Goal: Task Accomplishment & Management: Use online tool/utility

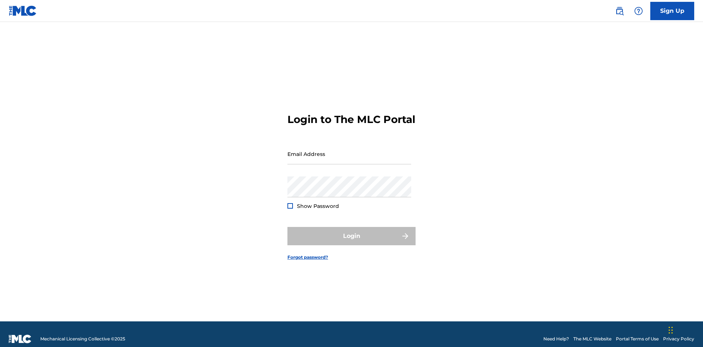
scroll to position [10, 0]
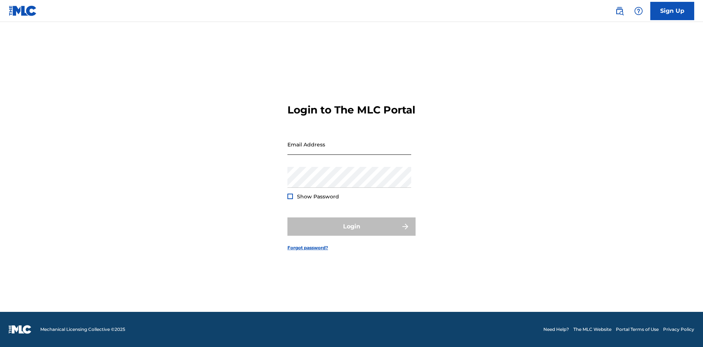
click at [349, 151] on input "Email Address" at bounding box center [350, 144] width 124 height 21
type input "[EMAIL_ADDRESS][DOMAIN_NAME]"
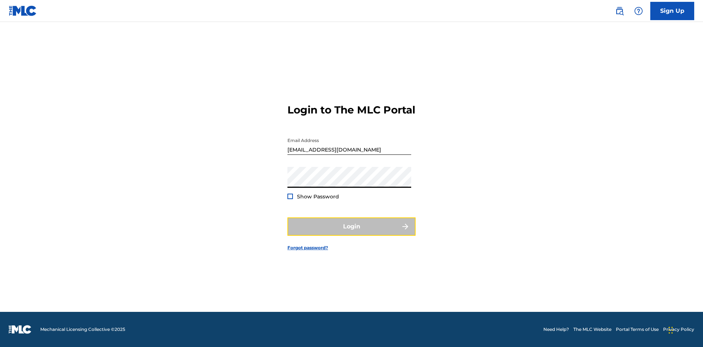
click at [352, 233] on button "Login" at bounding box center [352, 227] width 128 height 18
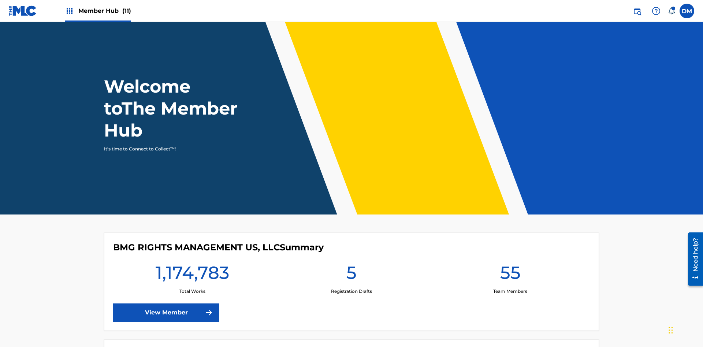
click at [104, 11] on span "Member Hub (11)" at bounding box center [104, 11] width 53 height 8
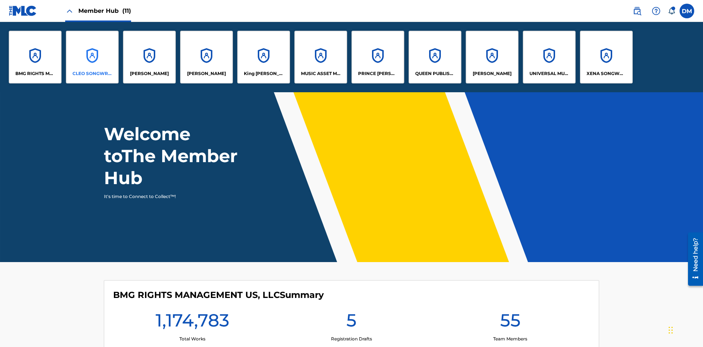
click at [92, 74] on p "CLEO SONGWRITER" at bounding box center [93, 73] width 40 height 7
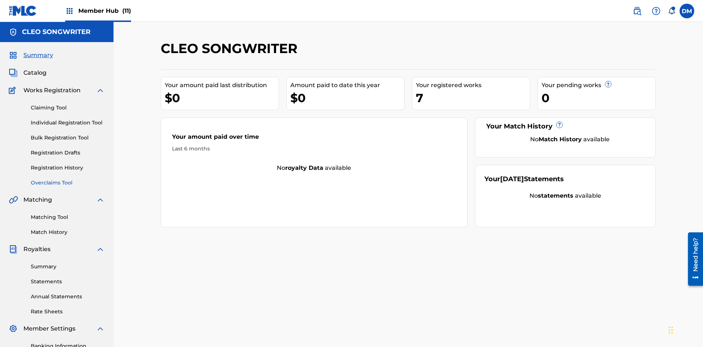
click at [68, 179] on link "Overclaims Tool" at bounding box center [68, 183] width 74 height 8
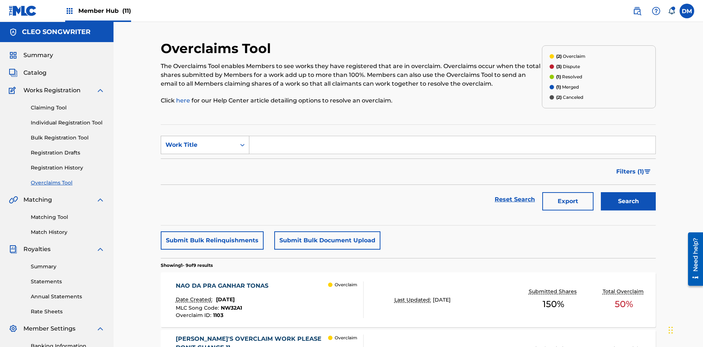
click at [199, 141] on div "Work Title" at bounding box center [199, 145] width 66 height 9
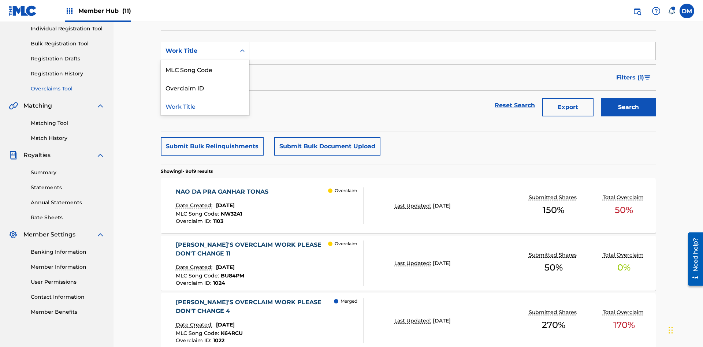
click at [205, 69] on div "MLC Song Code" at bounding box center [205, 69] width 88 height 18
click at [452, 53] on input "Search Form" at bounding box center [452, 51] width 406 height 18
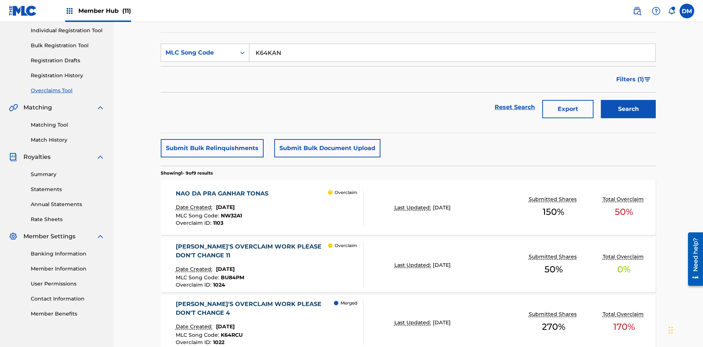
scroll to position [107, 0]
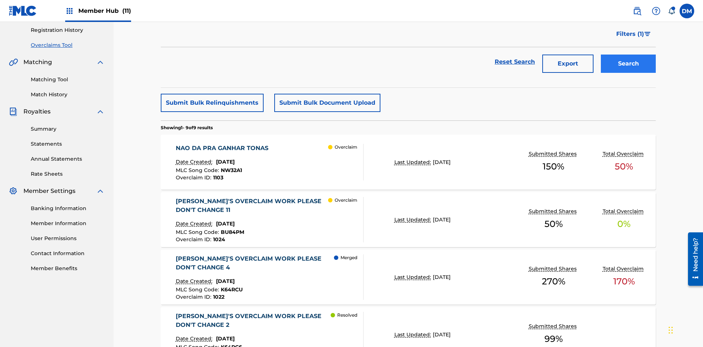
type input "K64KAN"
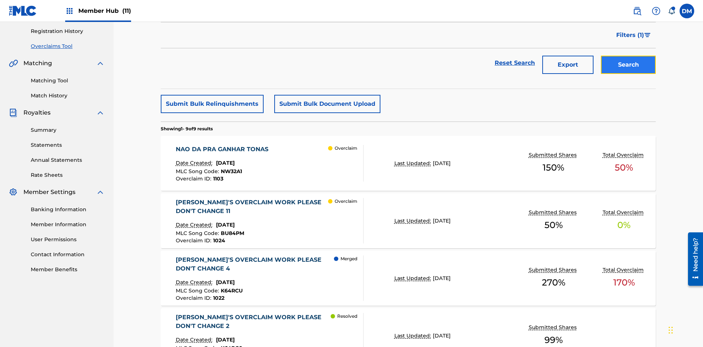
click at [629, 56] on button "Search" at bounding box center [628, 65] width 55 height 18
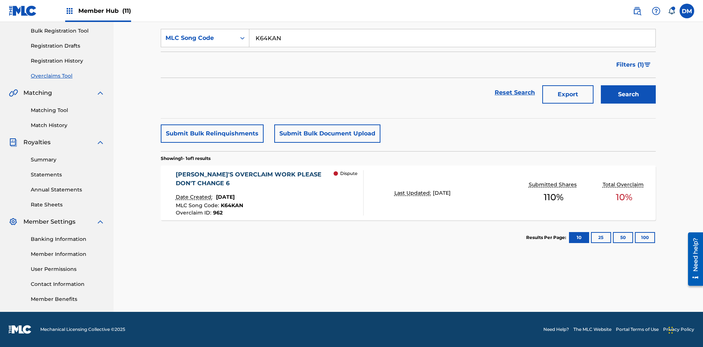
click at [232, 197] on span "[DATE]" at bounding box center [225, 197] width 19 height 7
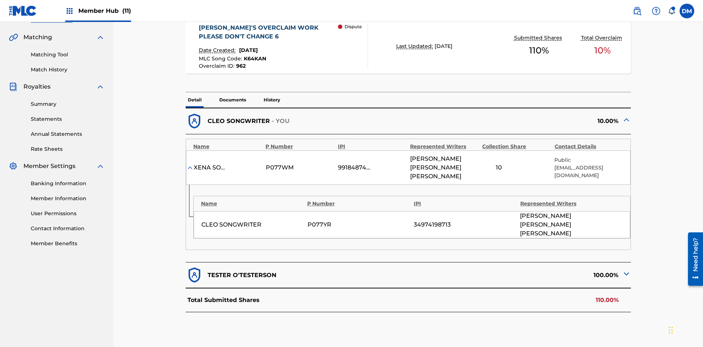
click at [627, 270] on img at bounding box center [626, 274] width 9 height 9
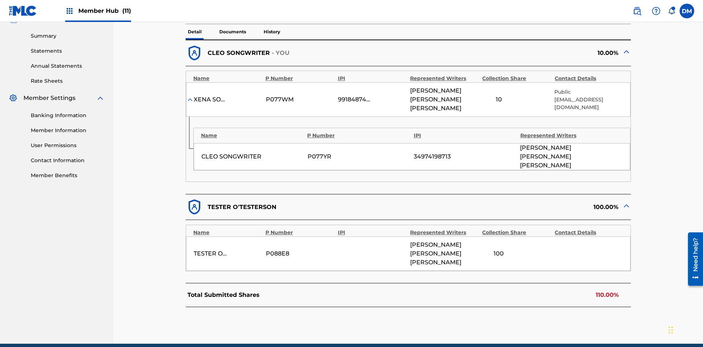
scroll to position [233, 0]
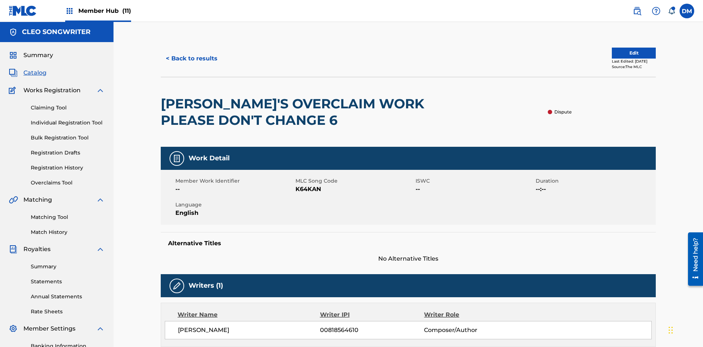
scroll to position [52, 0]
